Goal: Task Accomplishment & Management: Manage account settings

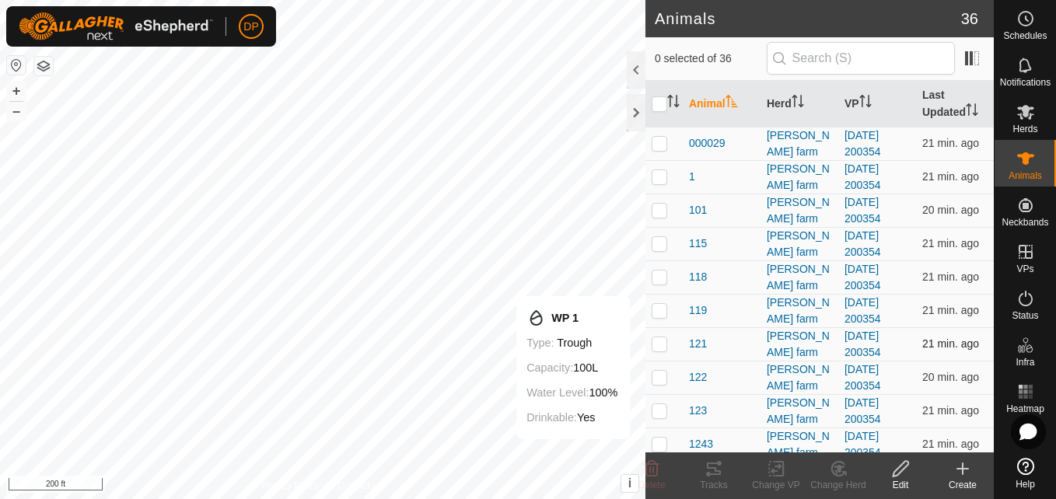
drag, startPoint x: 690, startPoint y: 402, endPoint x: 736, endPoint y: 358, distance: 63.8
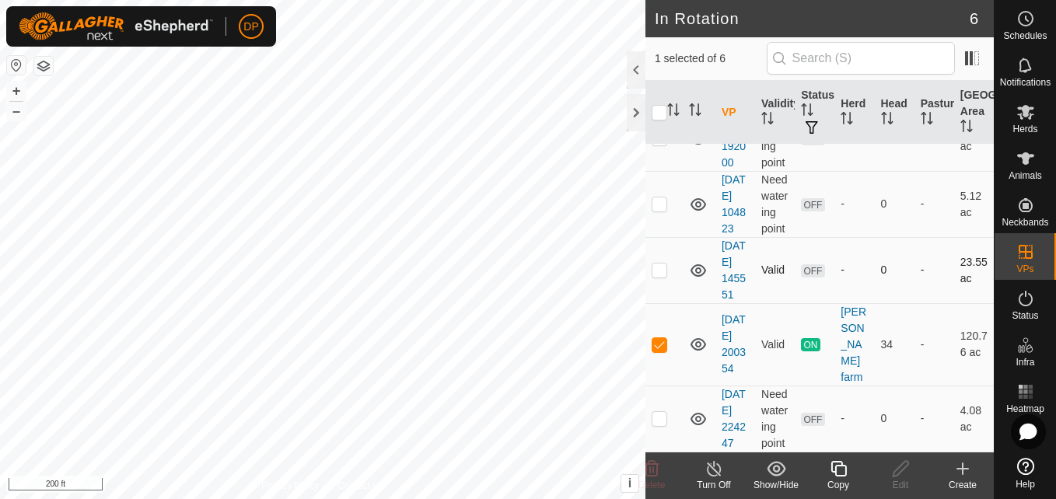
scroll to position [62, 0]
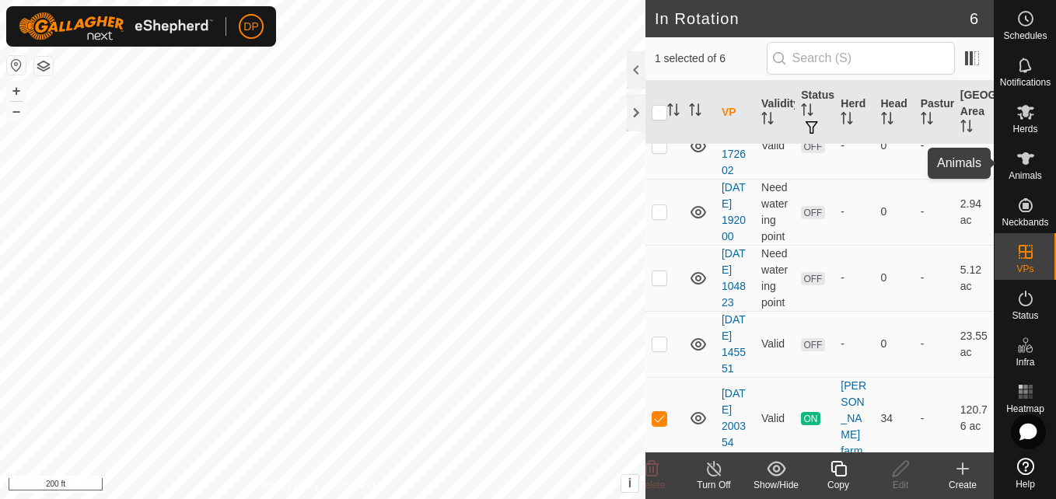
click at [1028, 171] on span "Animals" at bounding box center [1025, 175] width 33 height 9
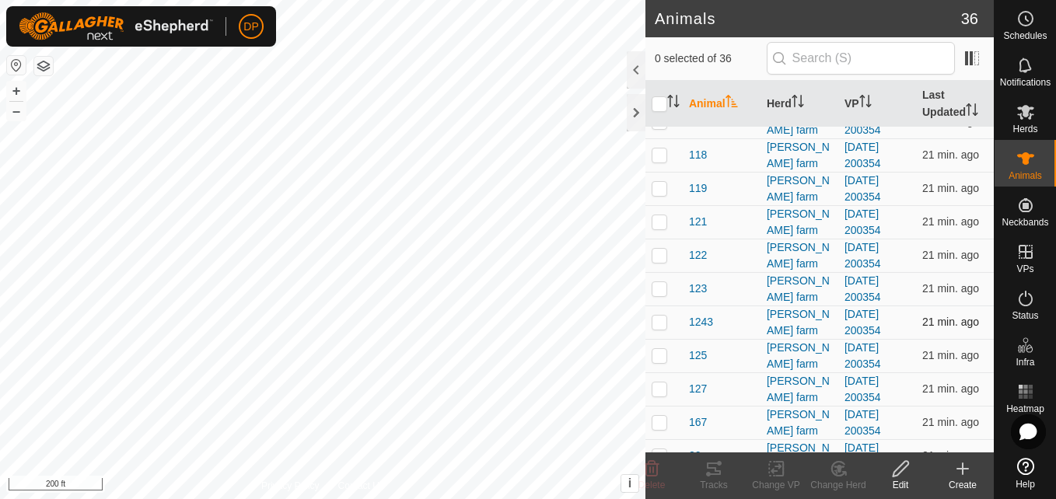
scroll to position [156, 0]
click at [659, 289] on p-checkbox at bounding box center [660, 288] width 16 height 12
checkbox input "false"
click at [647, 446] on div "Animals 36 0 selected of 36 Animal Herd VP Last Updated 000029 [PERSON_NAME] fa…" at bounding box center [497, 249] width 994 height 499
